Goal: Task Accomplishment & Management: Manage account settings

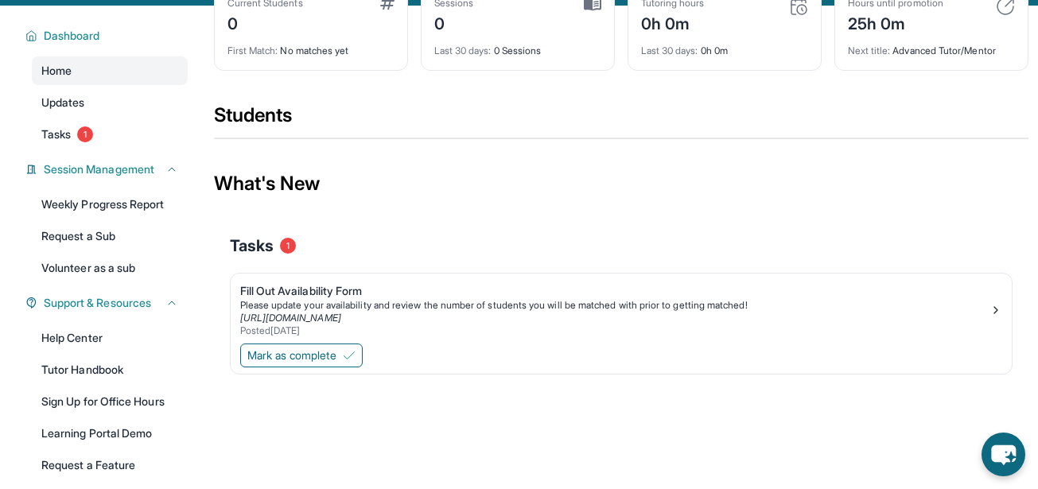
scroll to position [92, 0]
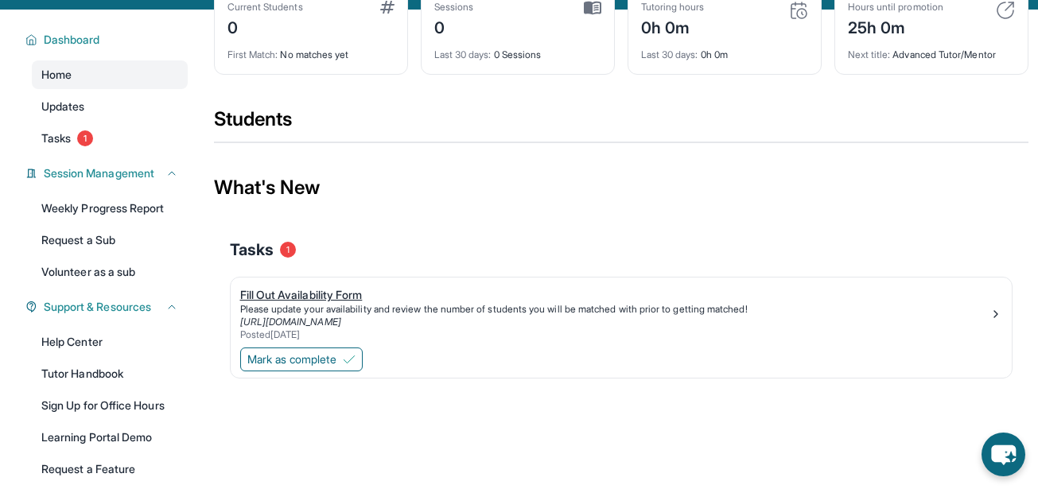
click at [345, 303] on div "Fill Out Availability Form" at bounding box center [615, 295] width 750 height 16
click at [71, 146] on span "Tasks" at bounding box center [55, 138] width 29 height 16
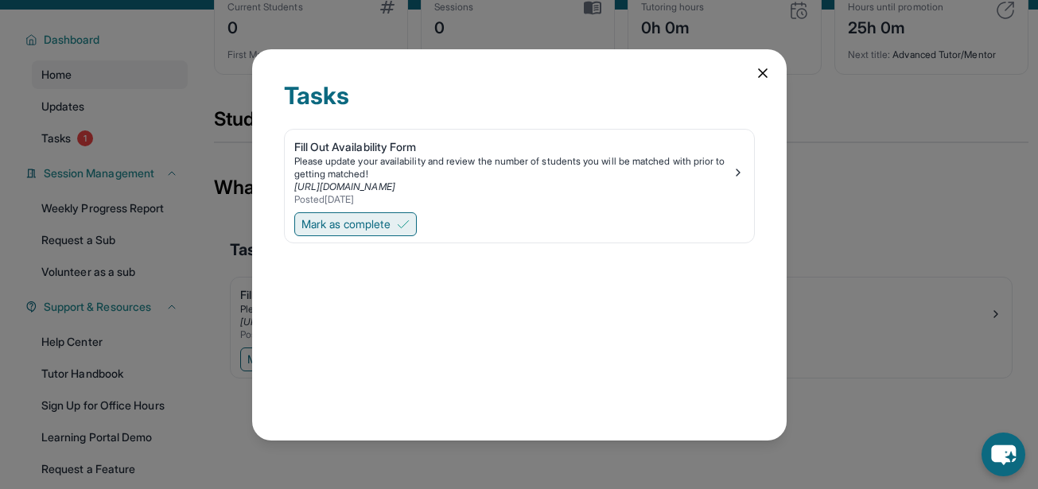
click at [380, 220] on span "Mark as complete" at bounding box center [346, 224] width 89 height 16
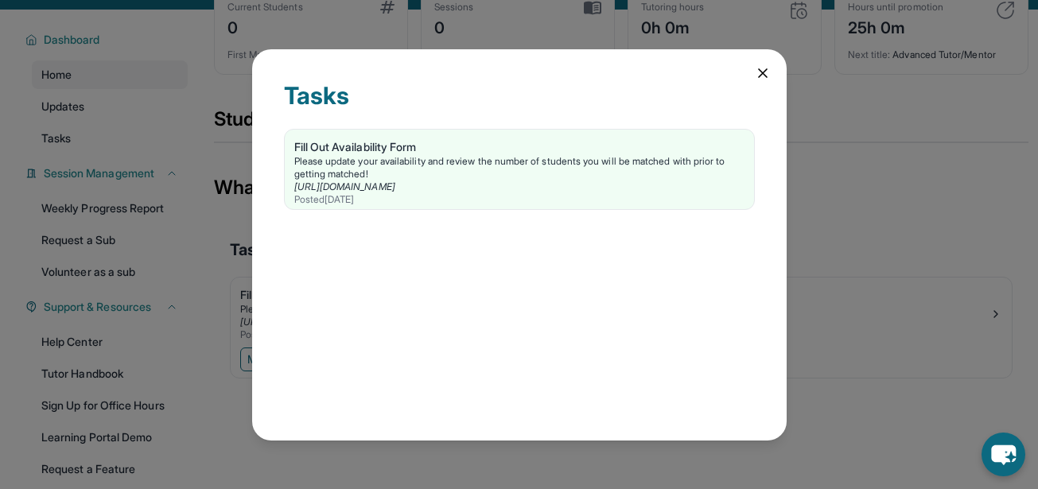
click at [462, 214] on div "Fill Out Availability Form Please update your availability and review the numbe…" at bounding box center [519, 173] width 471 height 88
drag, startPoint x: 776, startPoint y: 59, endPoint x: 768, endPoint y: 63, distance: 8.9
click at [768, 63] on div "Tasks Fill Out Availability Form Please update your availability and review the…" at bounding box center [519, 244] width 535 height 391
click at [759, 67] on icon at bounding box center [763, 73] width 16 height 16
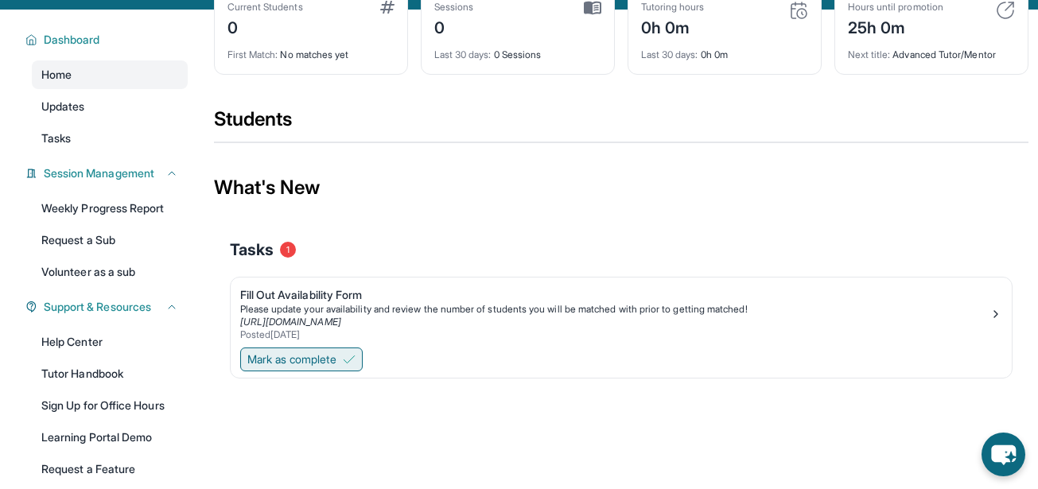
click at [336, 368] on span "Mark as complete" at bounding box center [291, 360] width 89 height 16
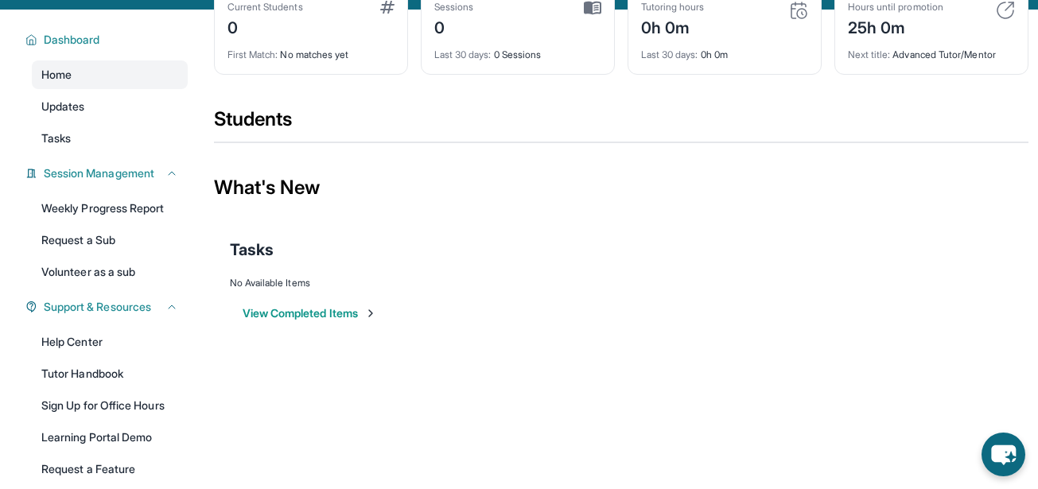
click at [353, 321] on button "View Completed Items" at bounding box center [310, 314] width 134 height 16
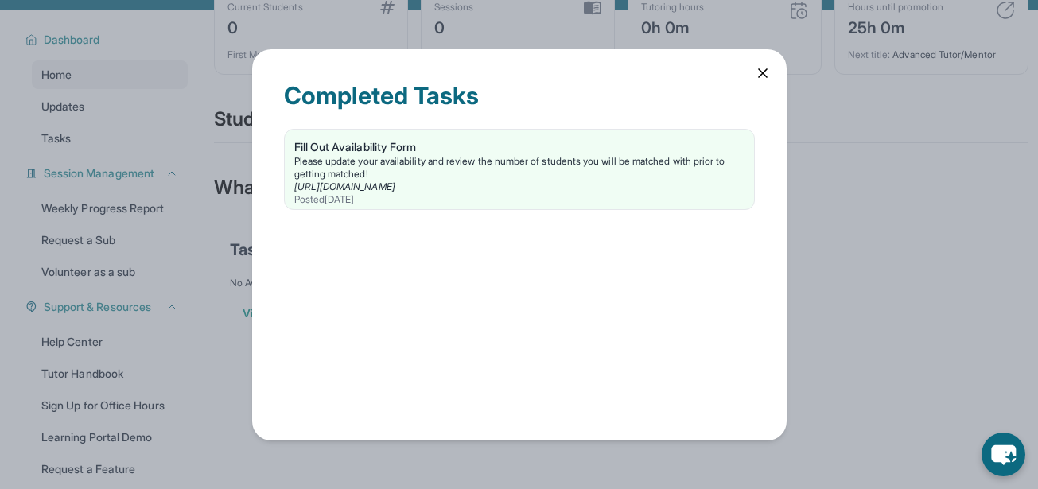
click at [765, 75] on icon at bounding box center [763, 73] width 8 height 8
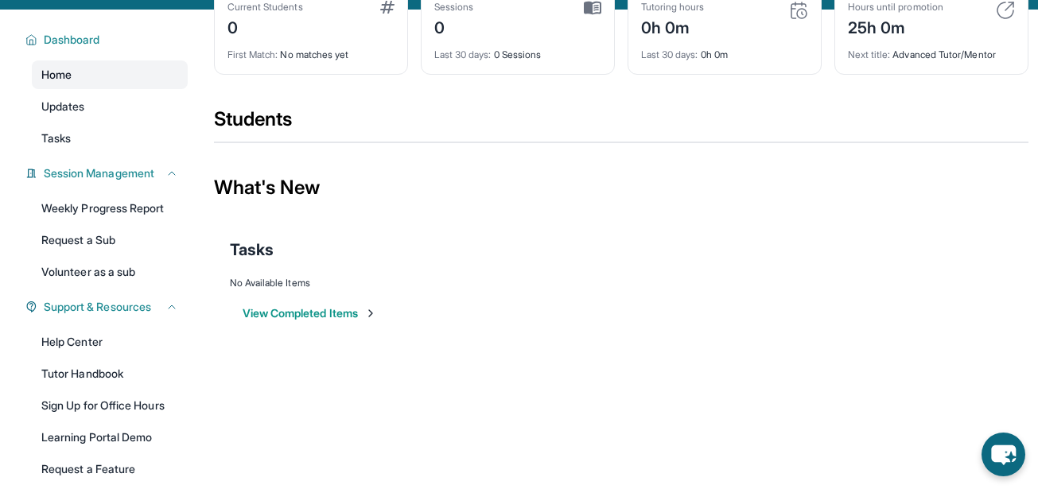
click at [92, 74] on link "Home" at bounding box center [110, 74] width 156 height 29
click at [61, 83] on span "Home" at bounding box center [56, 75] width 30 height 16
click at [295, 13] on div "Current Students 0 First Match : No matches yet" at bounding box center [311, 31] width 194 height 88
click at [91, 48] on span "Dashboard" at bounding box center [72, 40] width 56 height 16
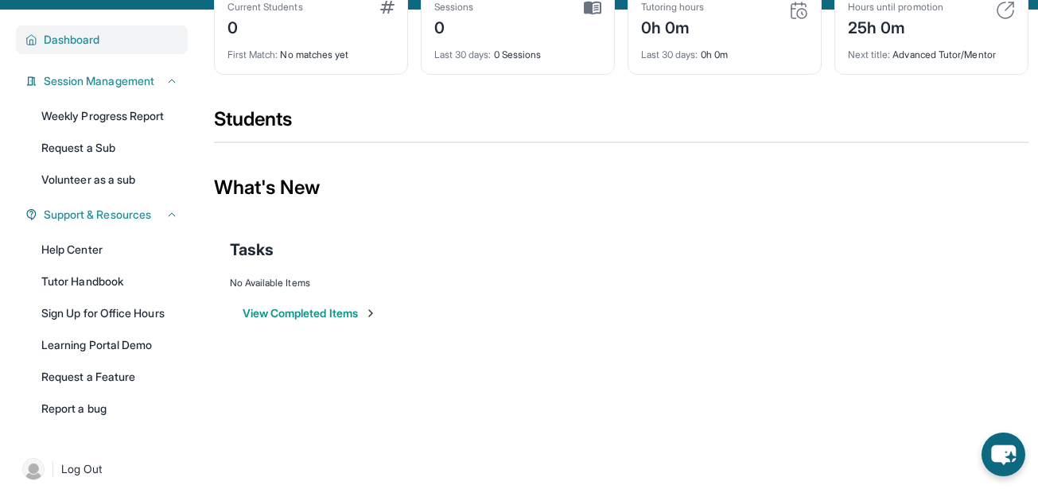
click at [91, 48] on span "Dashboard" at bounding box center [72, 40] width 56 height 16
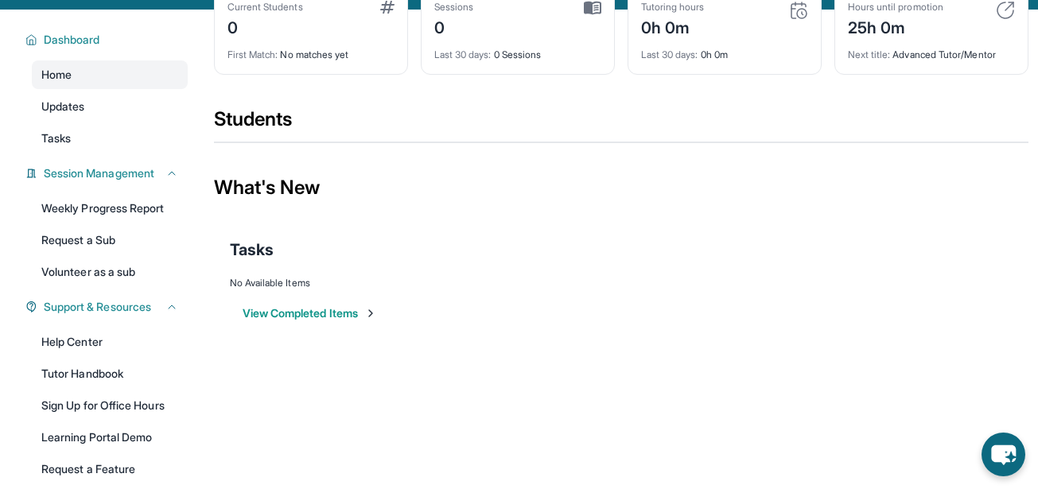
click at [248, 136] on div "Students" at bounding box center [621, 124] width 815 height 35
